Goal: Find specific page/section: Find specific page/section

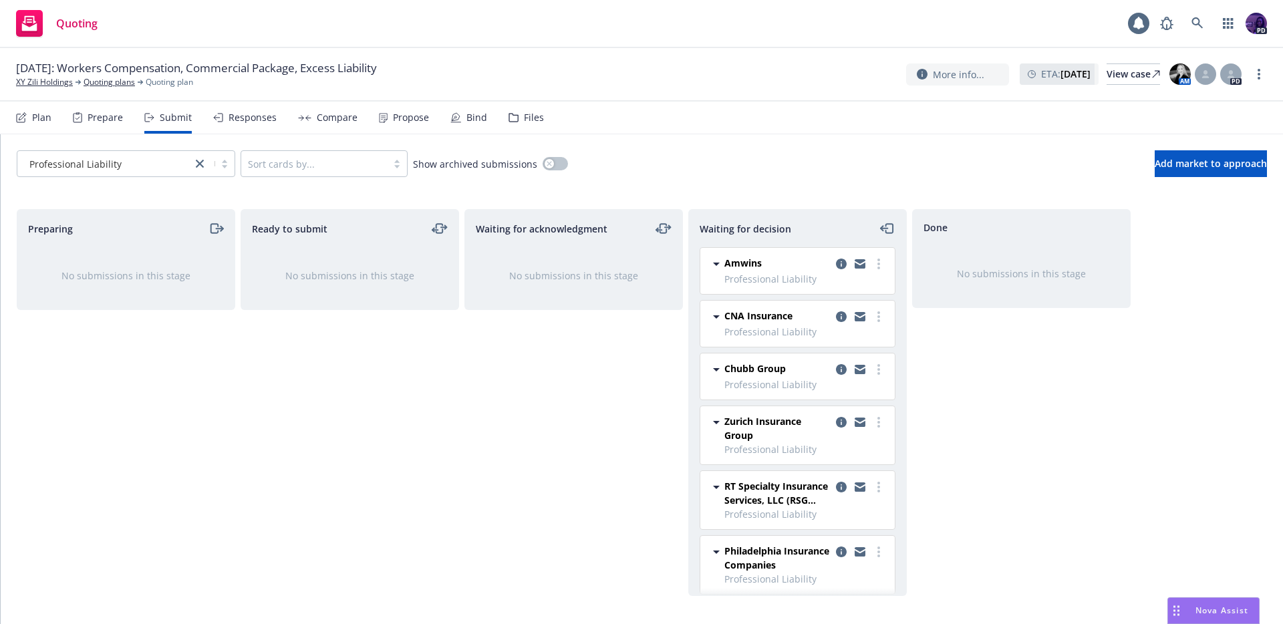
click at [1178, 611] on rect "Drag to move" at bounding box center [1179, 611] width 2 height 2
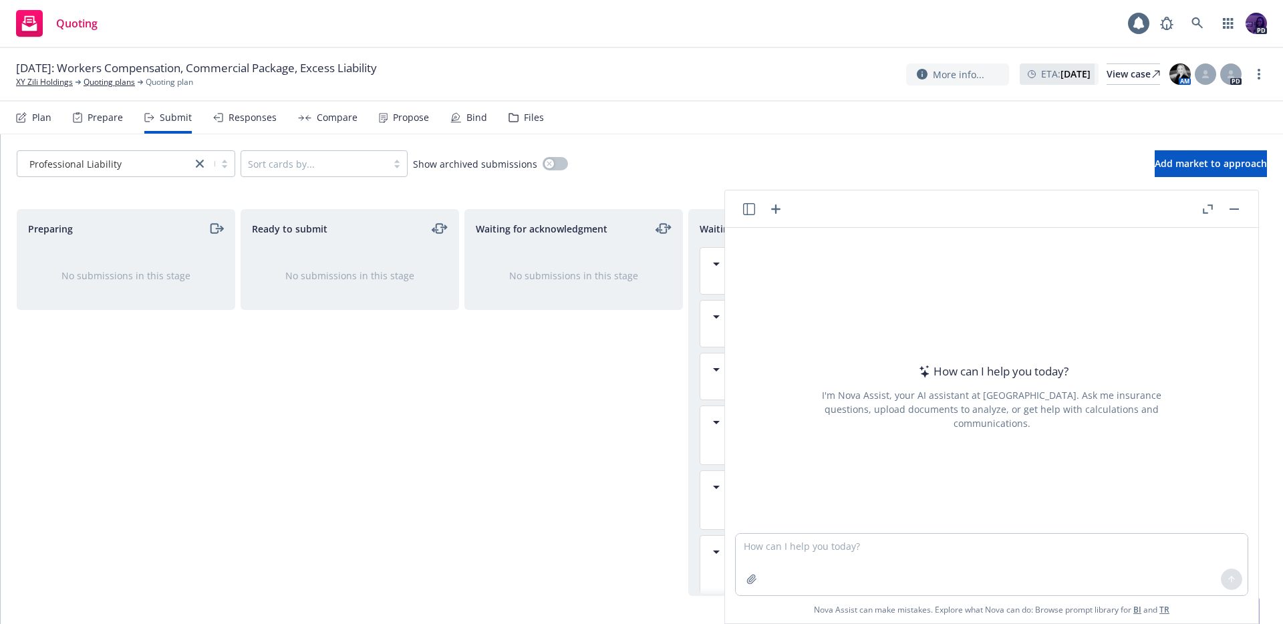
click at [743, 209] on icon "button" at bounding box center [749, 209] width 12 height 12
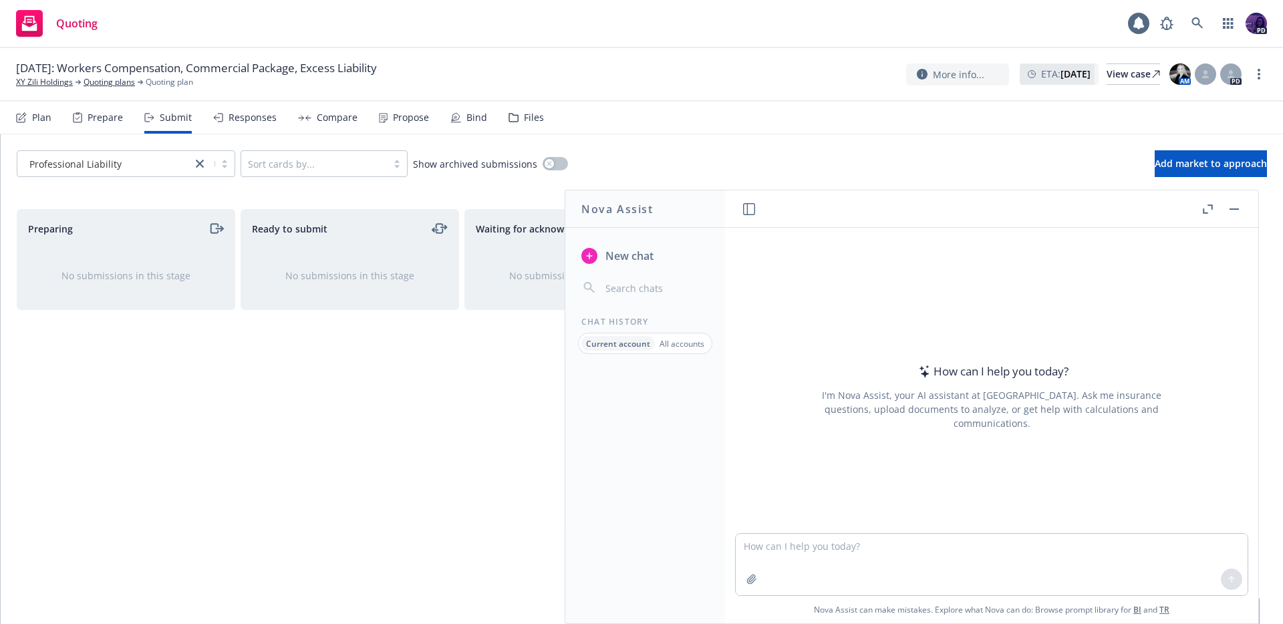
click at [681, 351] on div "Current account All accounts" at bounding box center [645, 343] width 134 height 21
click at [683, 347] on p "All accounts" at bounding box center [682, 343] width 45 height 11
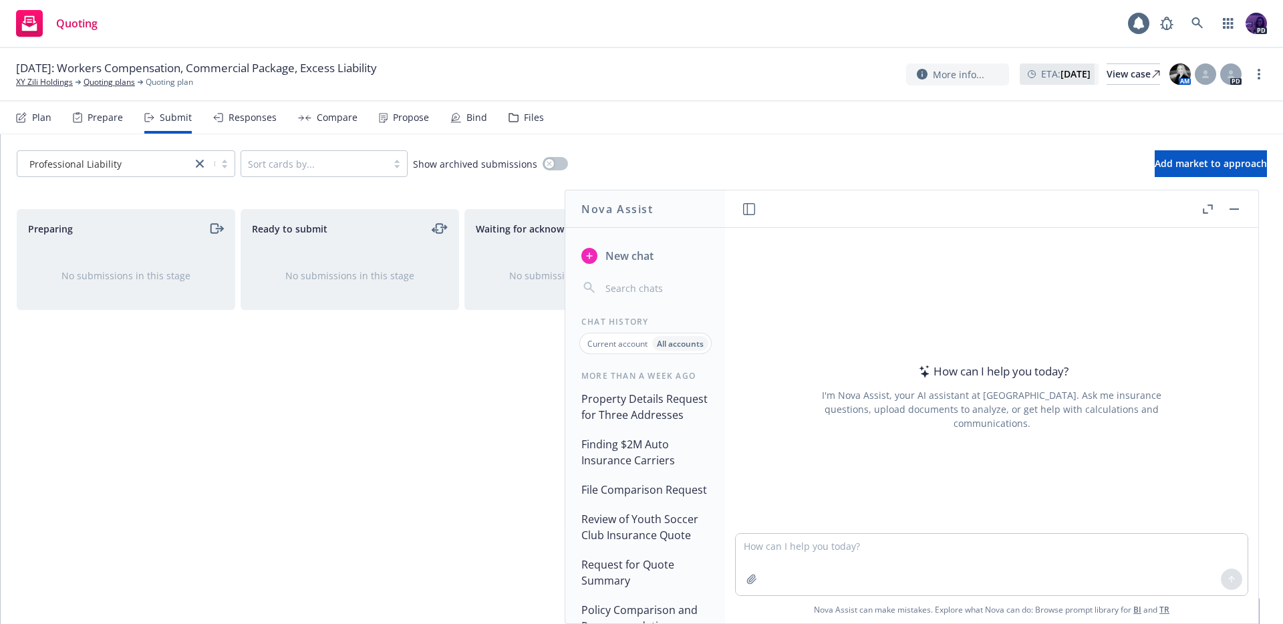
click at [497, 434] on div "Waiting for acknowledgment No submissions in this stage" at bounding box center [573, 402] width 219 height 387
click at [708, 147] on div "Professional Liability Sort cards by... Show archived submissions Add market to…" at bounding box center [642, 163] width 1282 height 59
click at [1240, 208] on button "button" at bounding box center [1234, 209] width 16 height 16
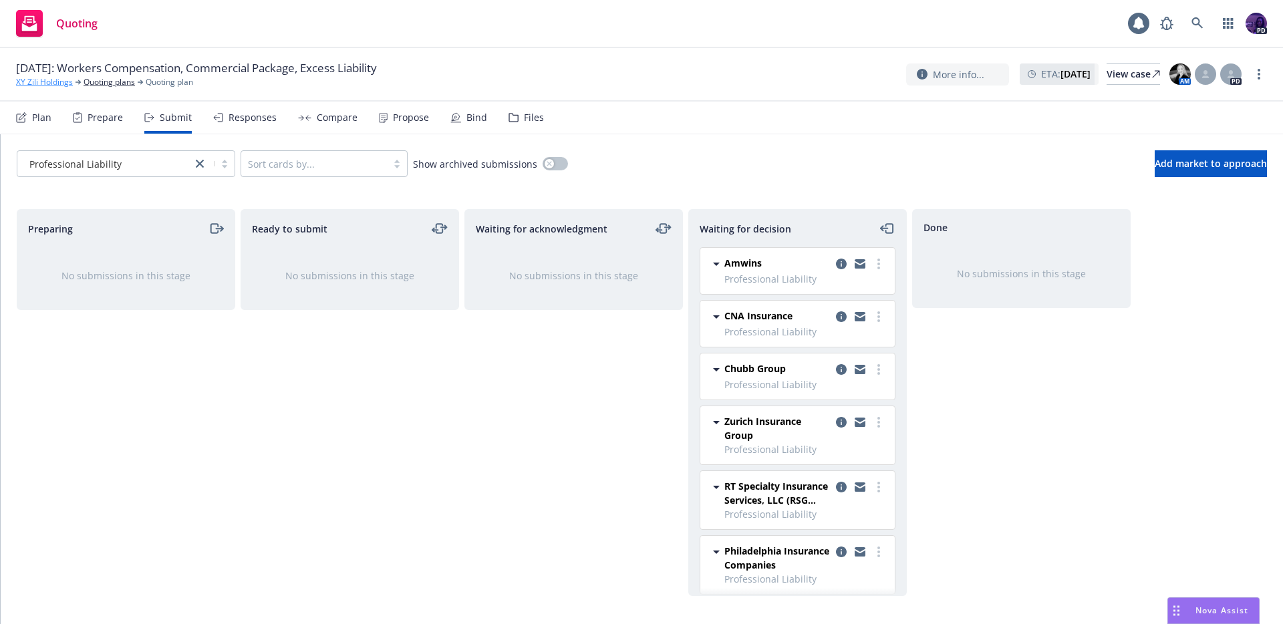
click at [62, 83] on link "XY Zili Holdings" at bounding box center [44, 82] width 57 height 12
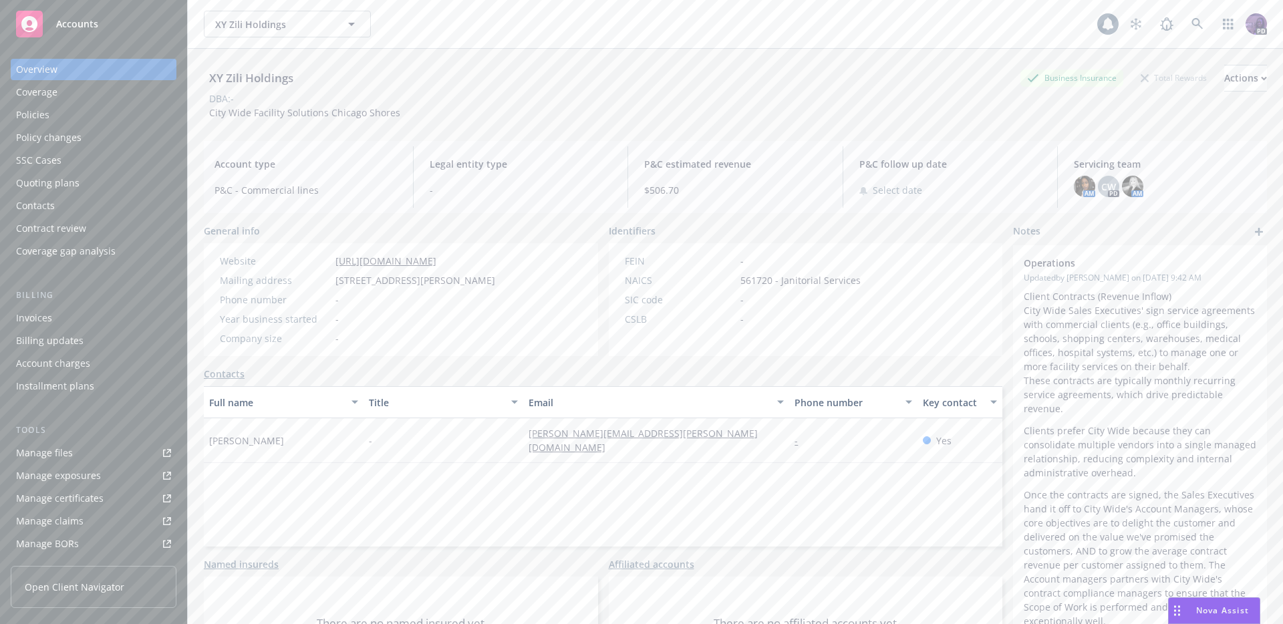
click at [413, 21] on div "XY Zili Holdings XY Zili Holdings" at bounding box center [651, 24] width 894 height 27
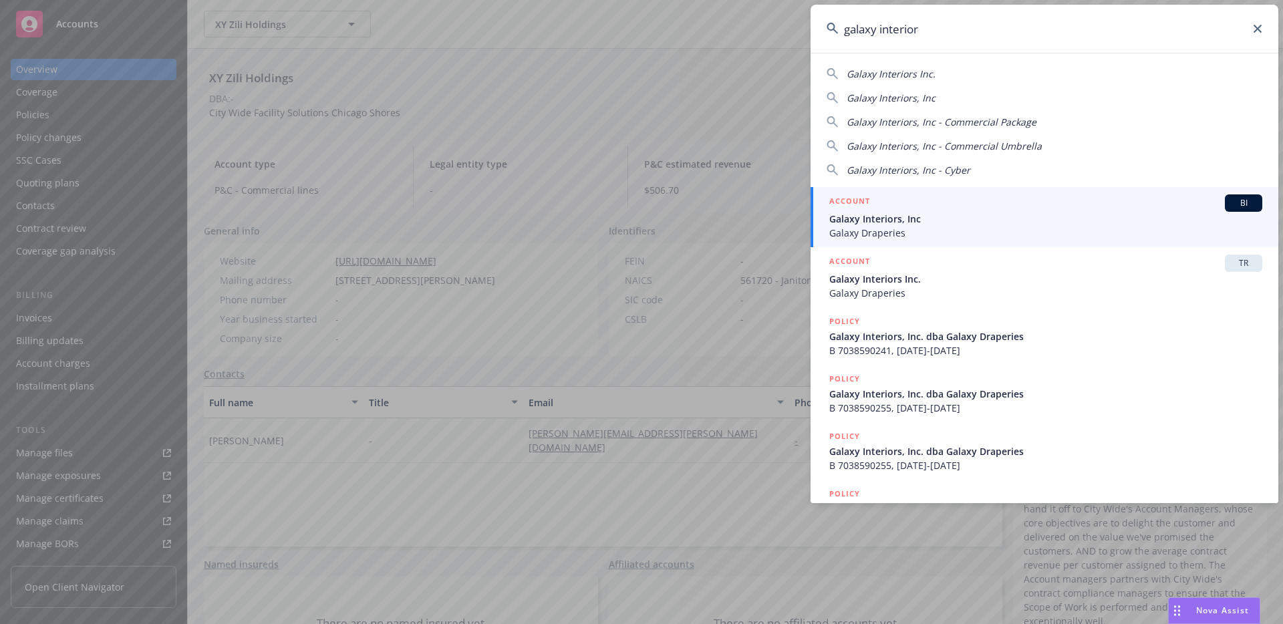
type input "galaxy interior"
click at [872, 209] on div "ACCOUNT BI" at bounding box center [1045, 202] width 433 height 17
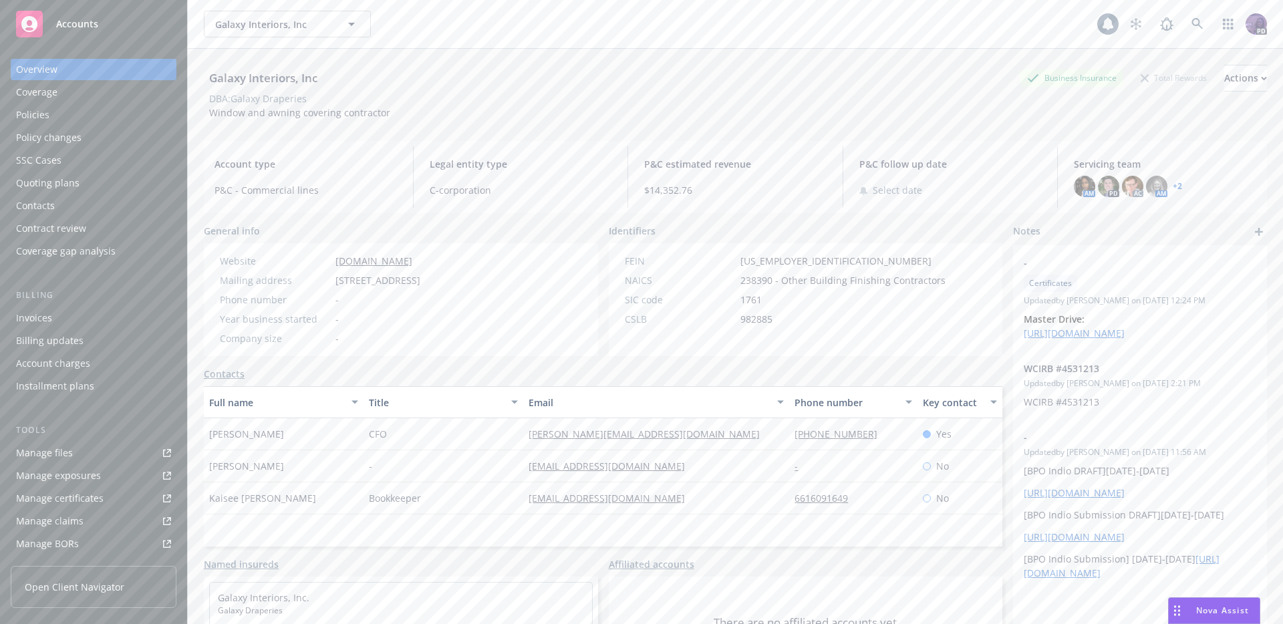
click at [108, 118] on div "Policies" at bounding box center [93, 114] width 155 height 21
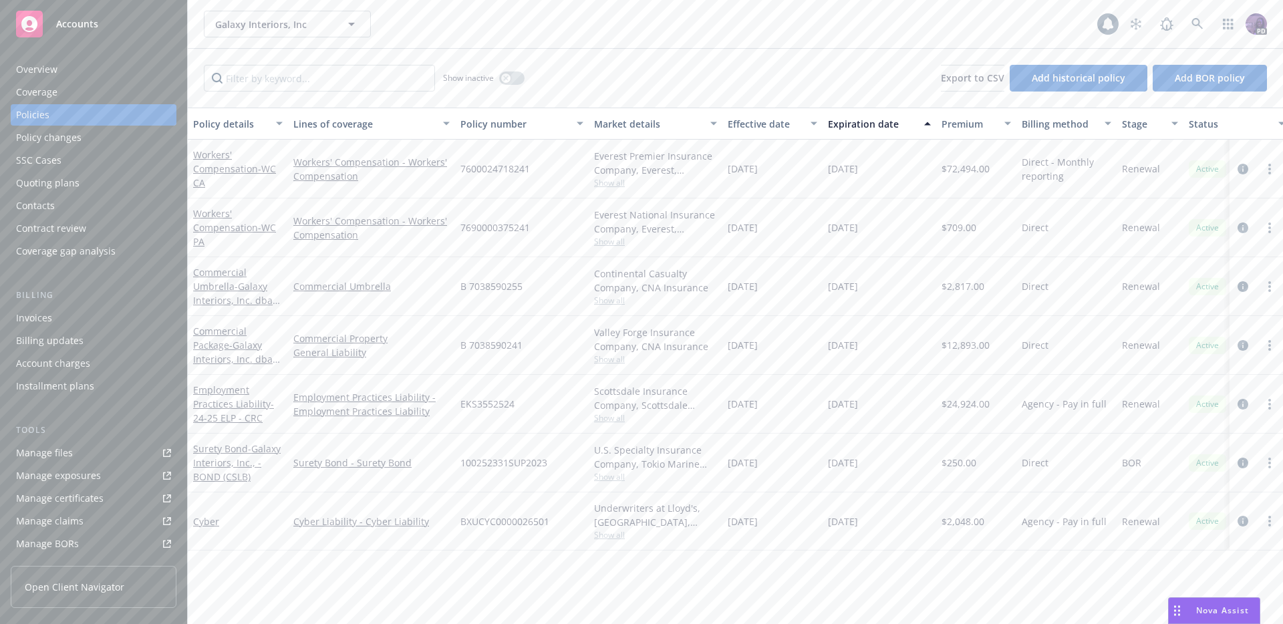
click at [124, 70] on div "Overview" at bounding box center [93, 69] width 155 height 21
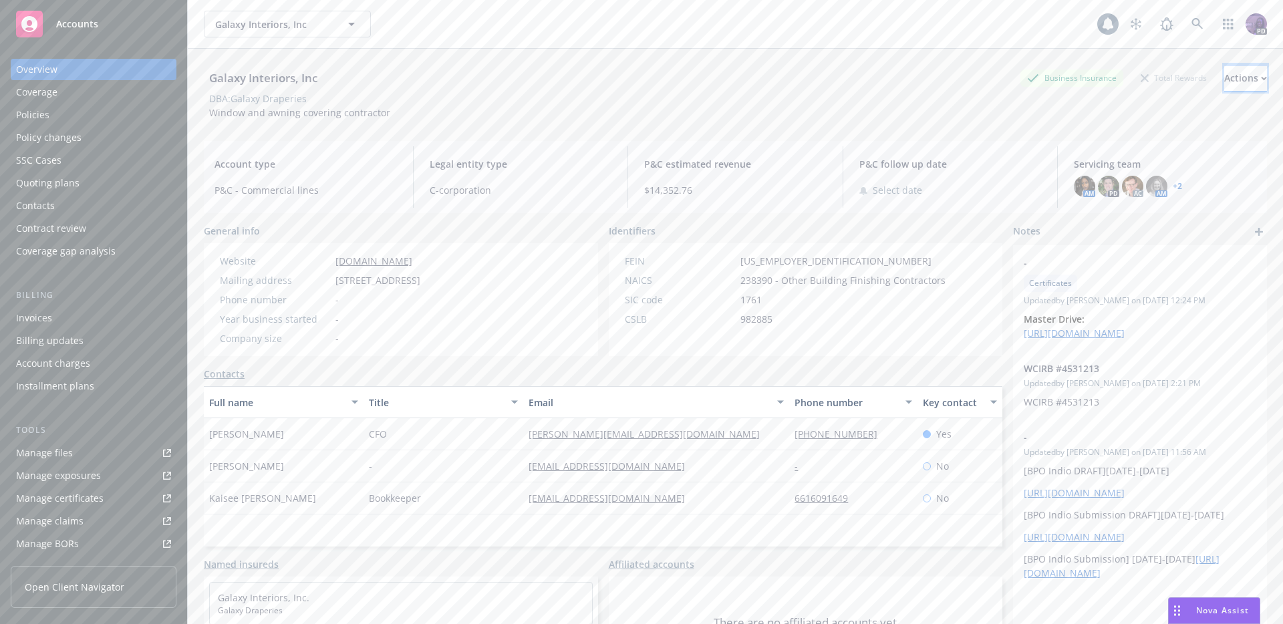
click at [1224, 71] on div "Actions" at bounding box center [1245, 77] width 43 height 25
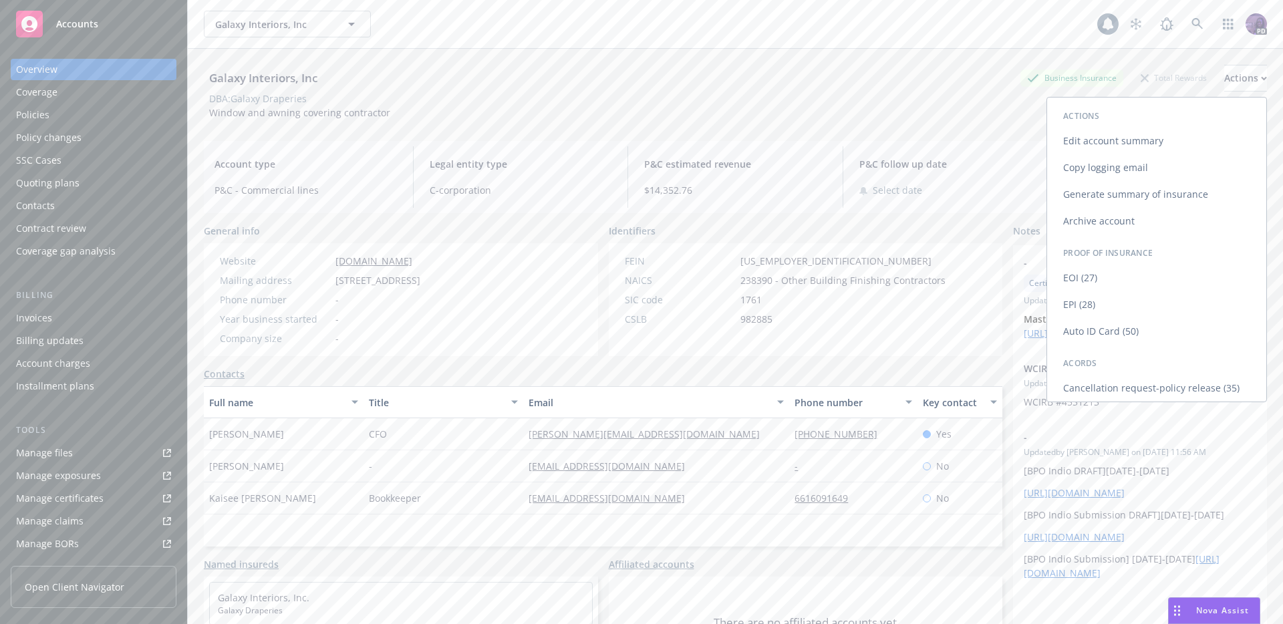
click at [1154, 174] on link "Copy logging email" at bounding box center [1156, 167] width 219 height 27
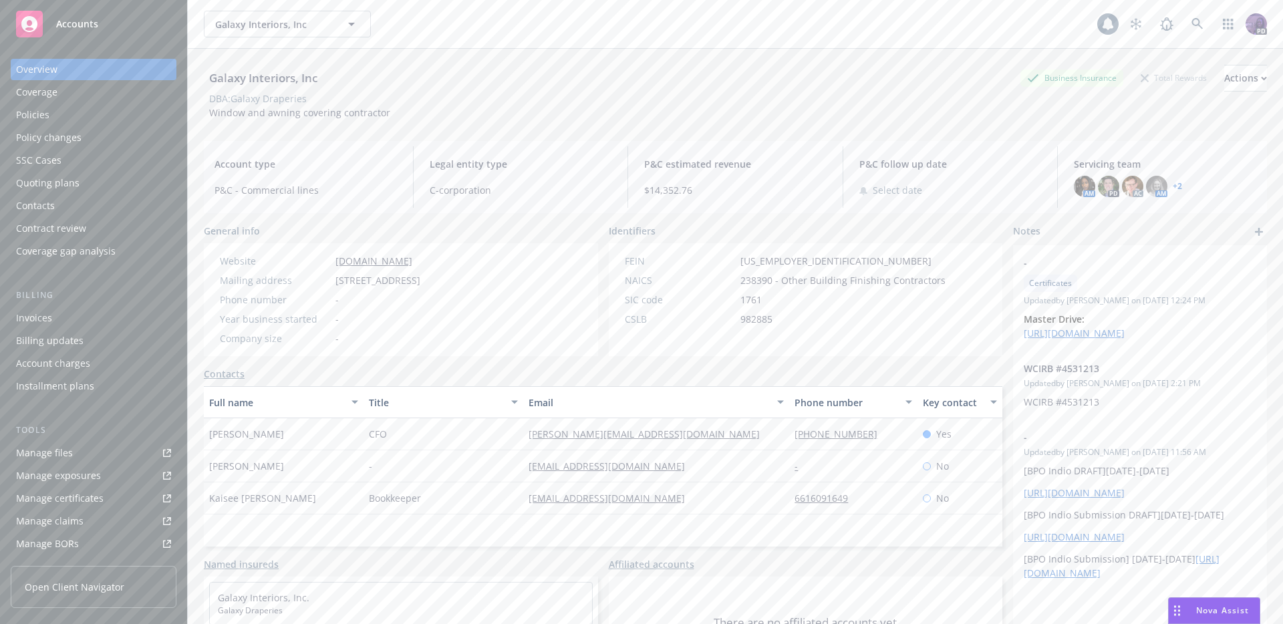
click at [98, 181] on div "Quoting plans" at bounding box center [93, 182] width 155 height 21
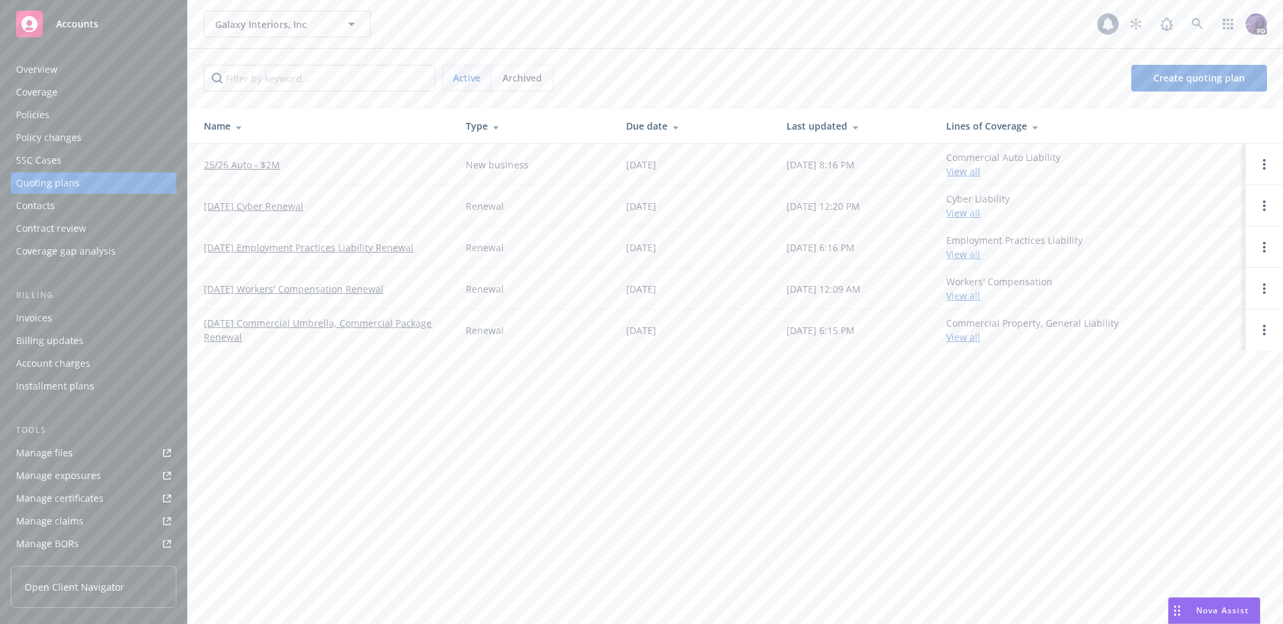
click at [350, 291] on link "09/01/25 Workers' Compensation Renewal" at bounding box center [294, 289] width 180 height 14
